Goal: Entertainment & Leisure: Consume media (video, audio)

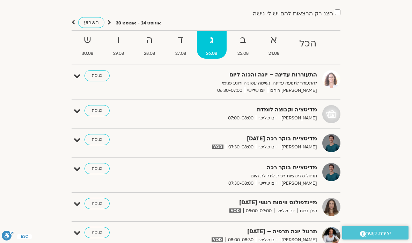
scroll to position [34, 0]
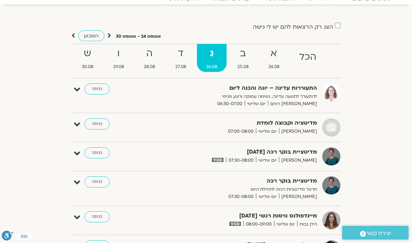
click at [243, 51] on strong "ב" at bounding box center [243, 54] width 30 height 16
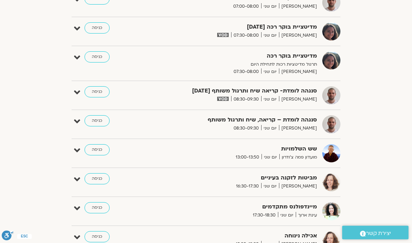
scroll to position [191, 0]
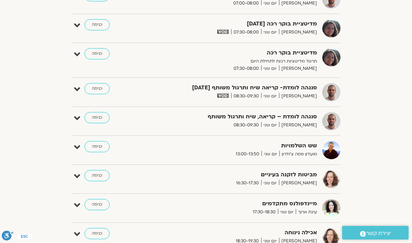
click at [100, 89] on link "כניסה" at bounding box center [97, 88] width 25 height 11
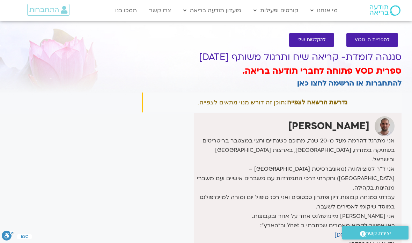
click at [4, 65] on section "לספריית ה-VOD להקלטות שלי סנגהה לומדת- קריאה שיח ותרגול משותף 25.8.25 ספרית VOD…" at bounding box center [206, 170] width 412 height 289
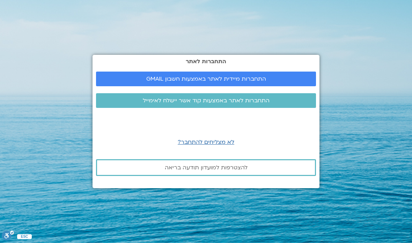
click at [228, 86] on link "התחברות מיידית לאתר באמצעות חשבון GMAIL" at bounding box center [206, 79] width 220 height 15
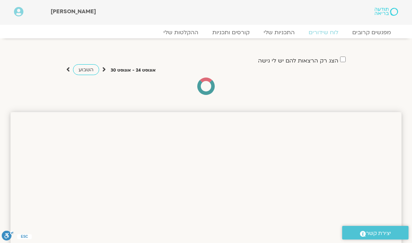
click at [0, 93] on section "הצג רק הרצאות להם יש [PERSON_NAME] גישה [DATE] - [DATE] השבוע להציג אירועים שפת…" at bounding box center [206, 68] width 412 height 60
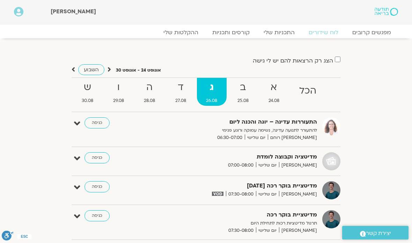
click at [247, 88] on strong "ב" at bounding box center [243, 88] width 30 height 16
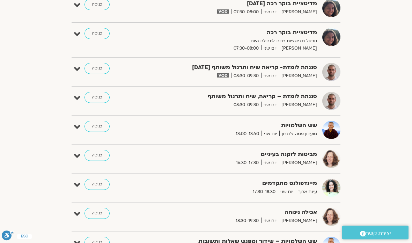
scroll to position [212, 0]
click at [95, 72] on link "כניסה" at bounding box center [97, 68] width 25 height 11
